Goal: Browse casually

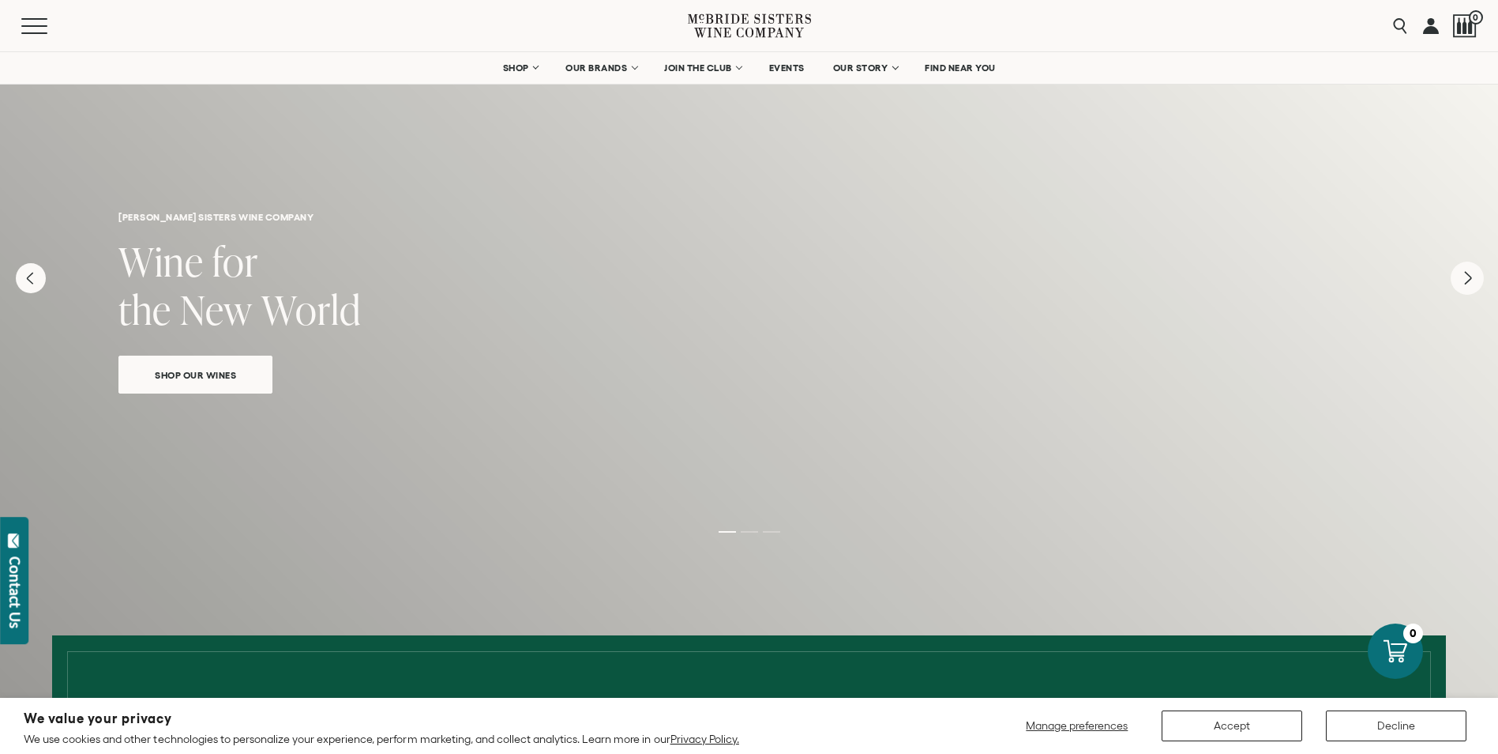
click at [1457, 284] on icon "Next" at bounding box center [1467, 277] width 33 height 33
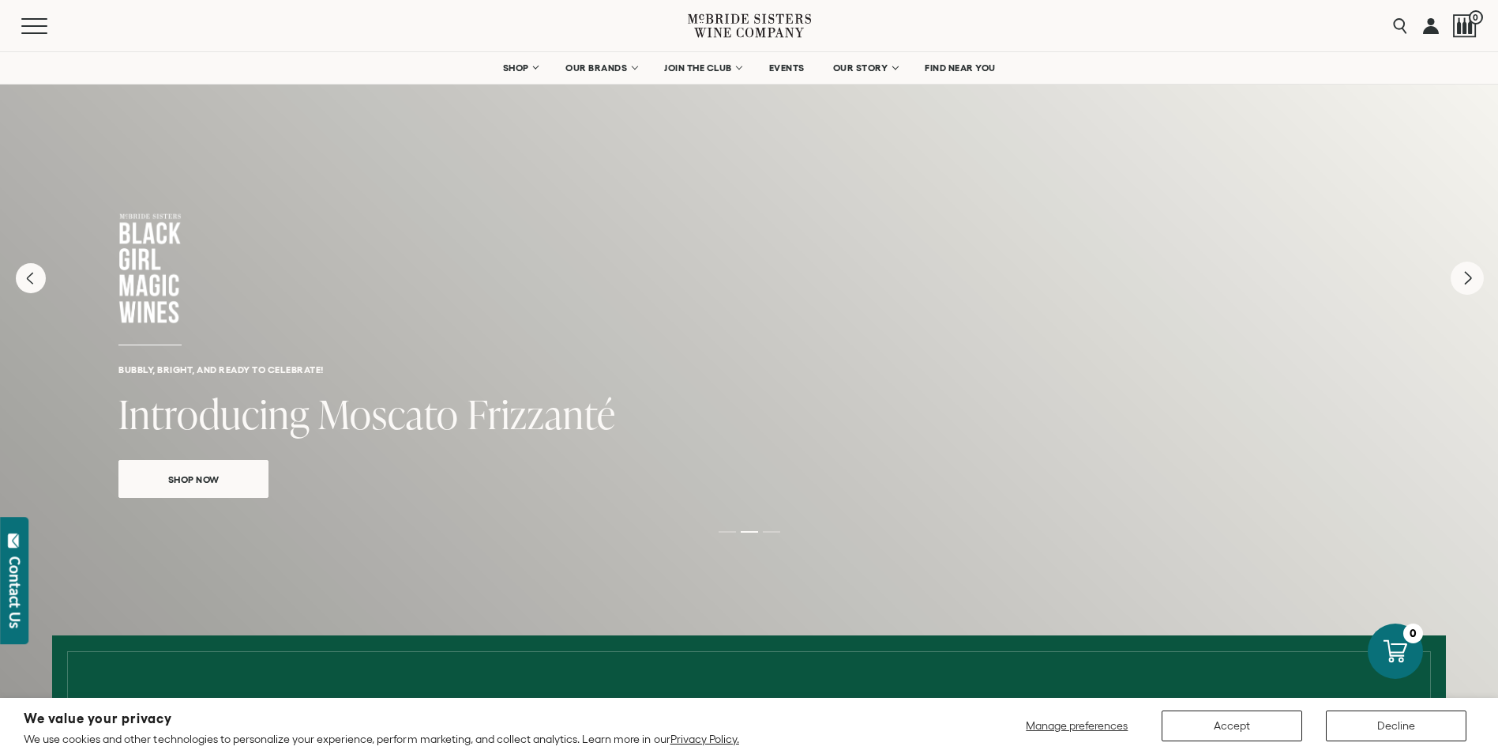
click at [1473, 277] on icon "Next" at bounding box center [1467, 277] width 33 height 33
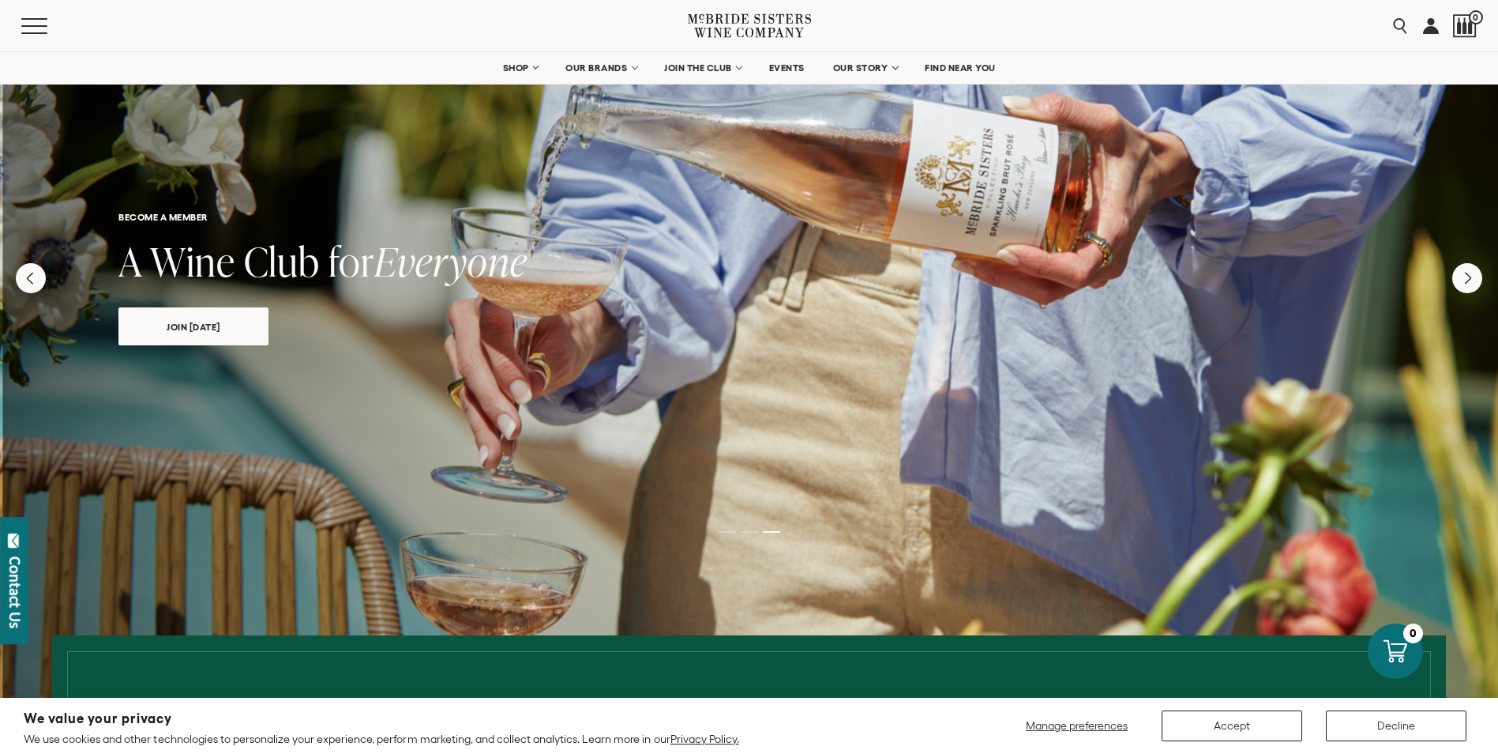
click at [35, 294] on div "become a member A Wine Club for Everyone join today" at bounding box center [749, 218] width 1498 height 334
click at [33, 283] on icon "Previous" at bounding box center [30, 277] width 33 height 33
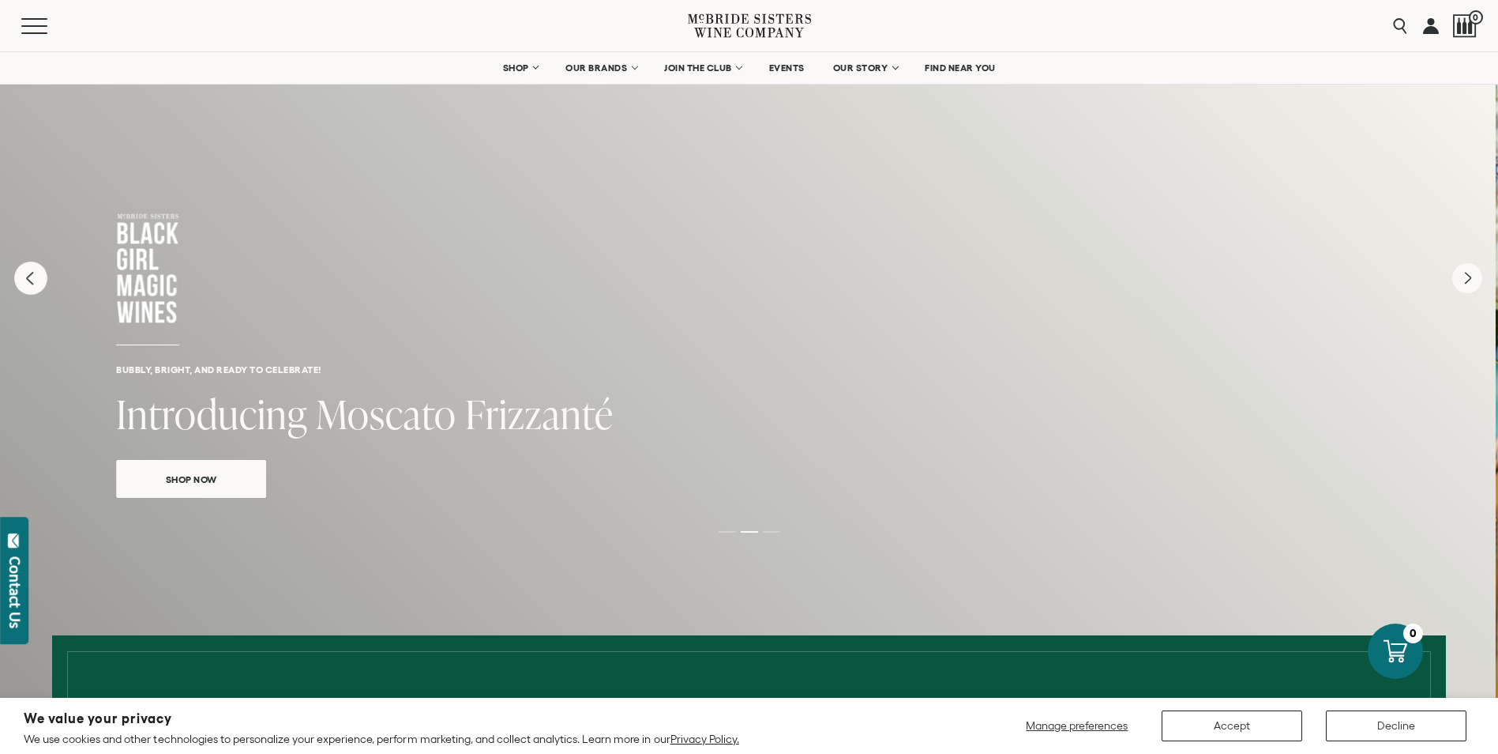
click at [33, 282] on icon "Previous" at bounding box center [30, 277] width 33 height 33
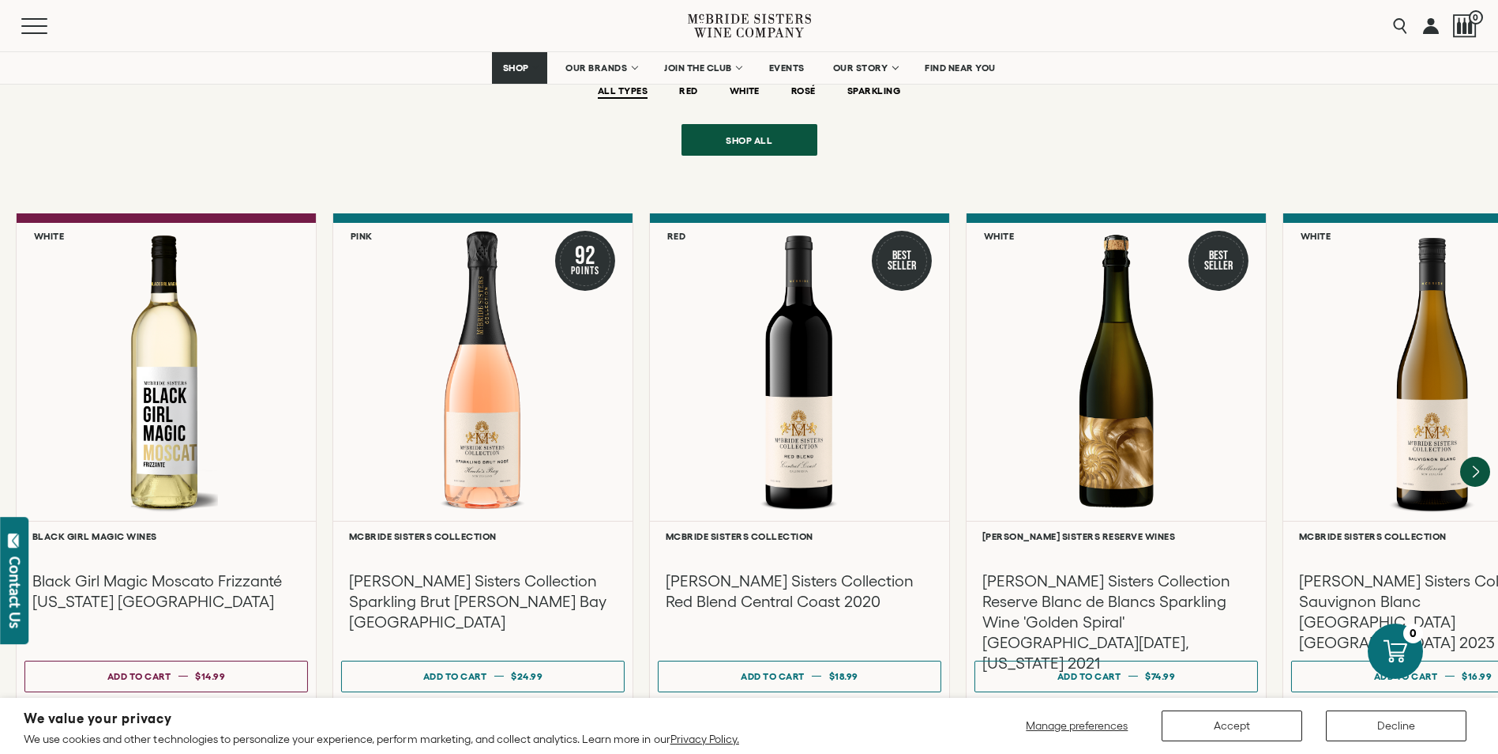
scroll to position [3239, 0]
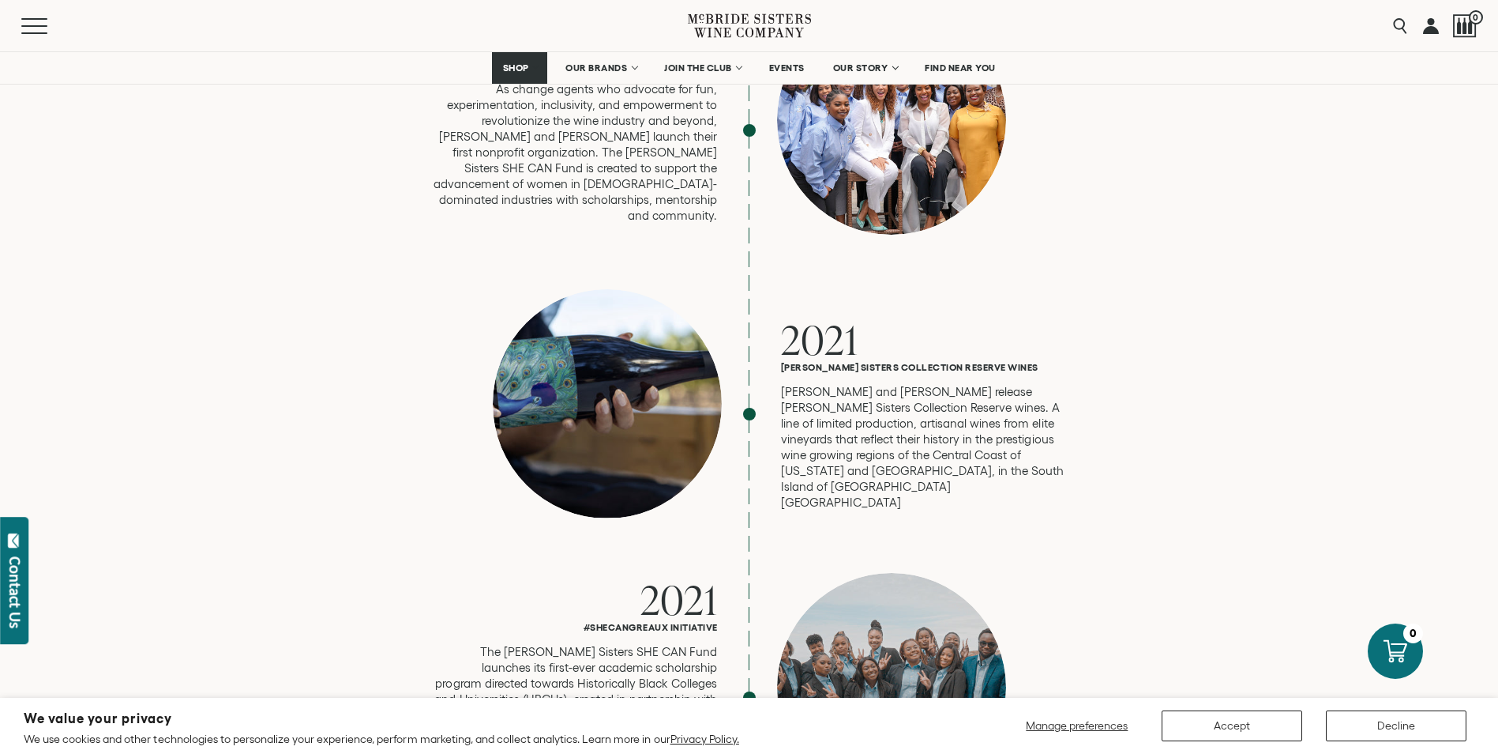
scroll to position [3318, 0]
